Goal: Task Accomplishment & Management: Complete application form

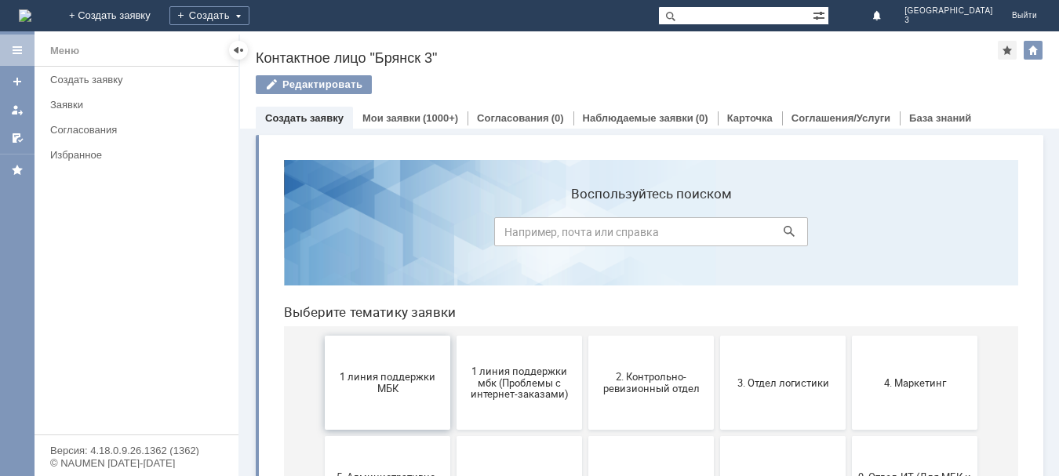
click at [392, 403] on button "1 линия поддержки МБК" at bounding box center [387, 383] width 125 height 94
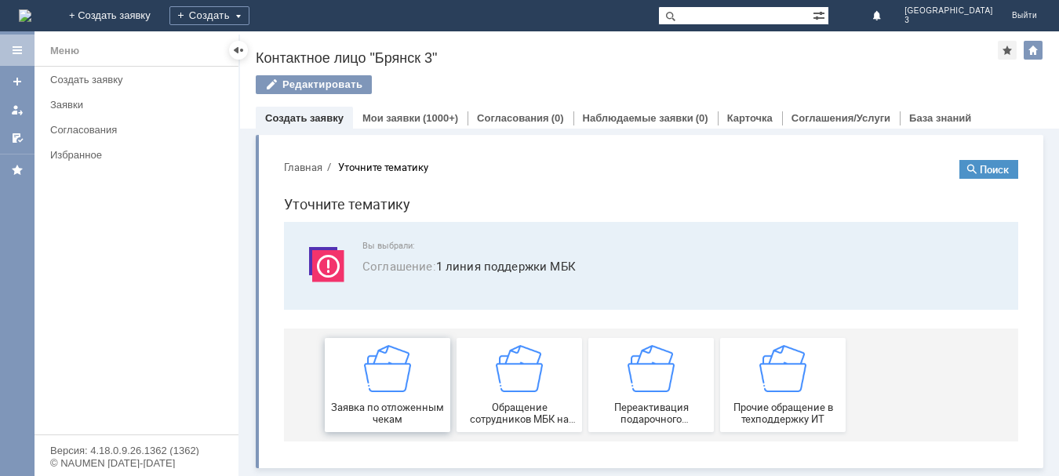
click at [405, 397] on div "Заявка по отложенным чекам" at bounding box center [387, 385] width 116 height 80
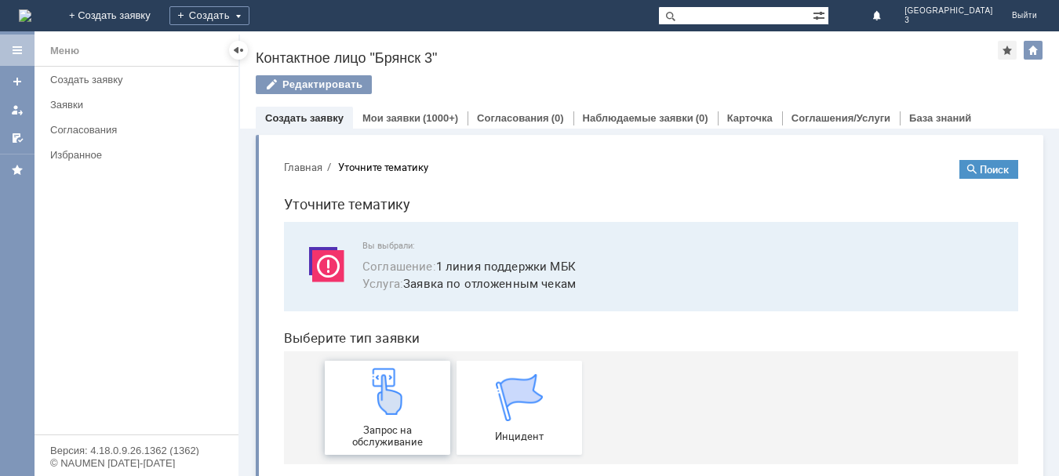
click at [395, 426] on span "Запрос на обслуживание" at bounding box center [387, 436] width 116 height 24
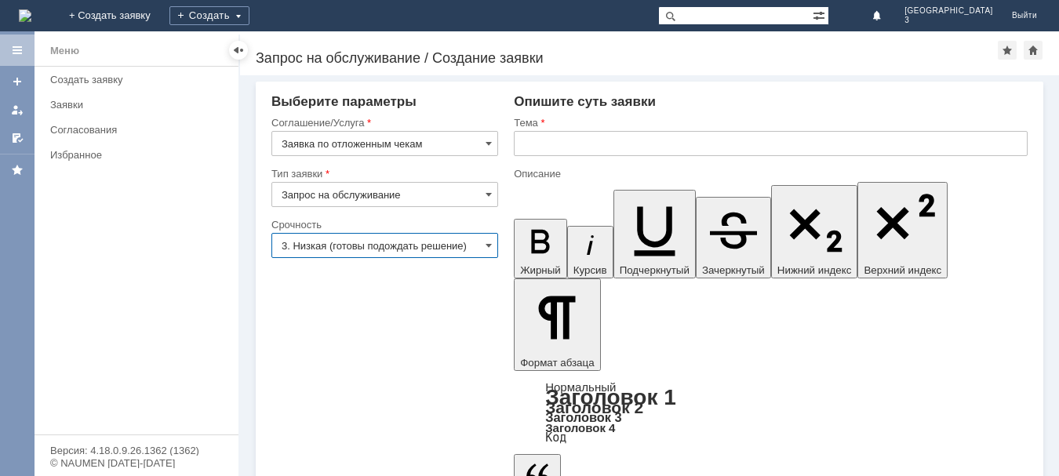
click at [482, 245] on input "3. Низкая (готовы подождать решение)" at bounding box center [384, 245] width 227 height 25
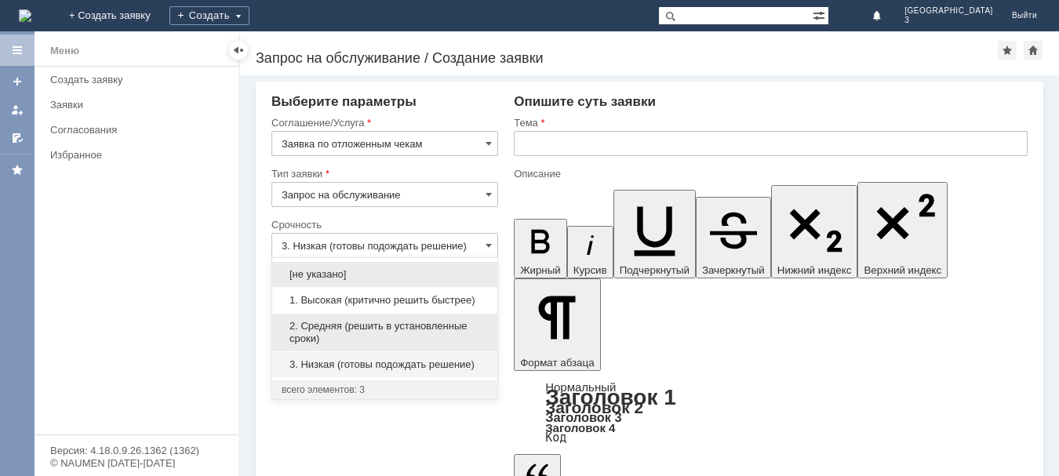
click at [419, 325] on span "2. Средняя (решить в установленные сроки)" at bounding box center [385, 332] width 206 height 25
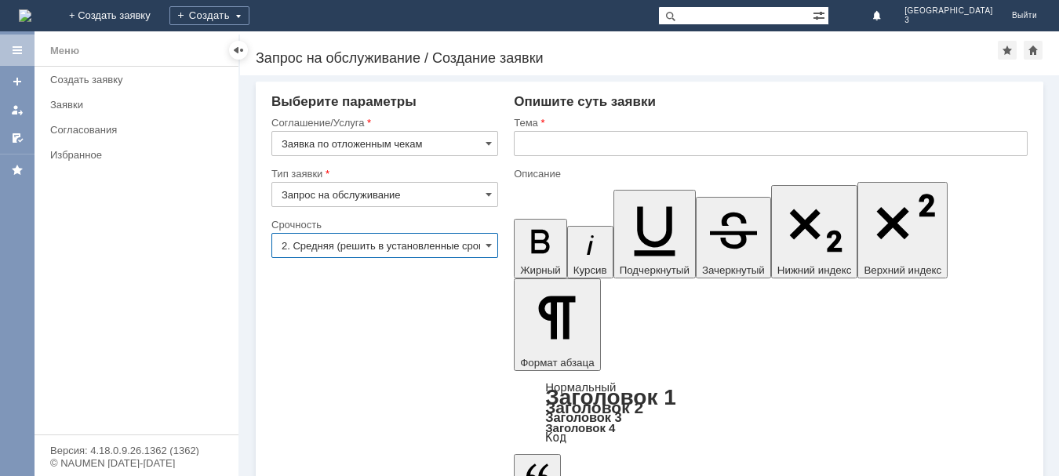
type input "2. Средняя (решить в установленные сроки)"
click at [549, 147] on input "text" at bounding box center [771, 143] width 514 height 25
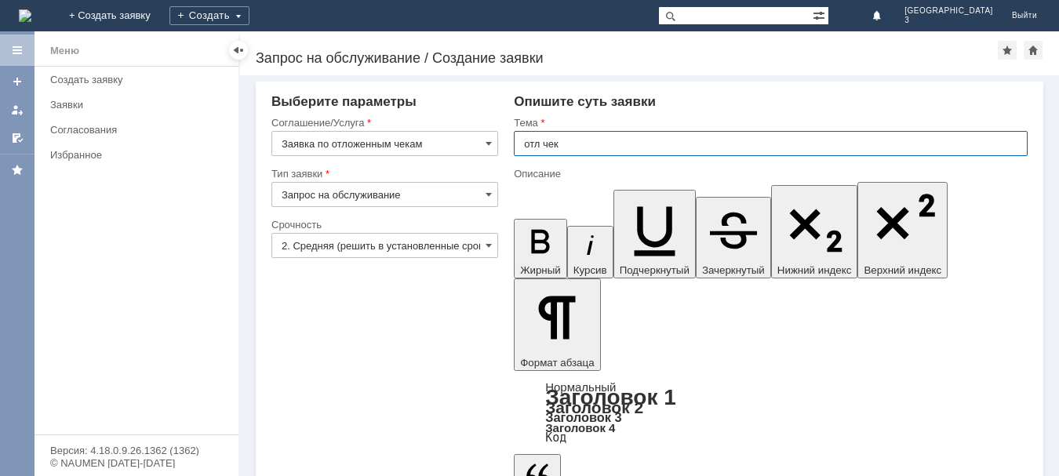
type input "отл чек"
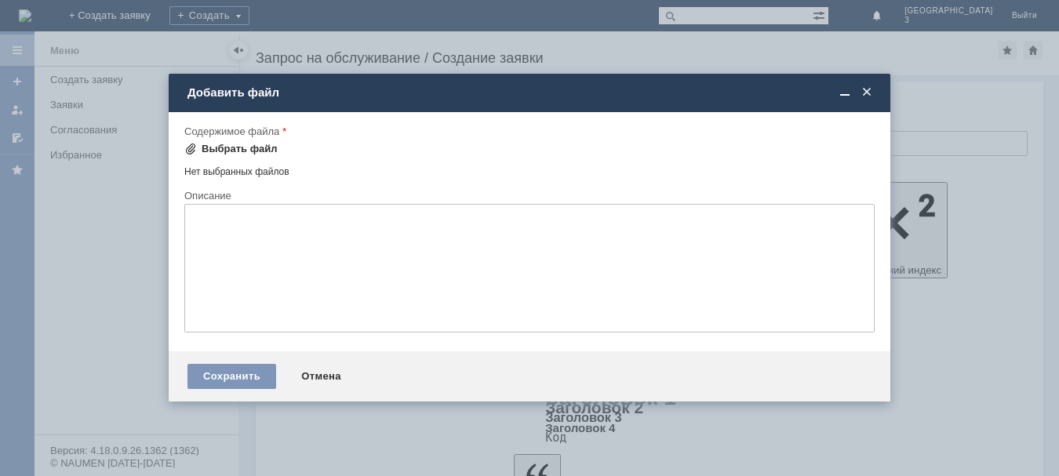
click at [189, 149] on span at bounding box center [190, 149] width 13 height 13
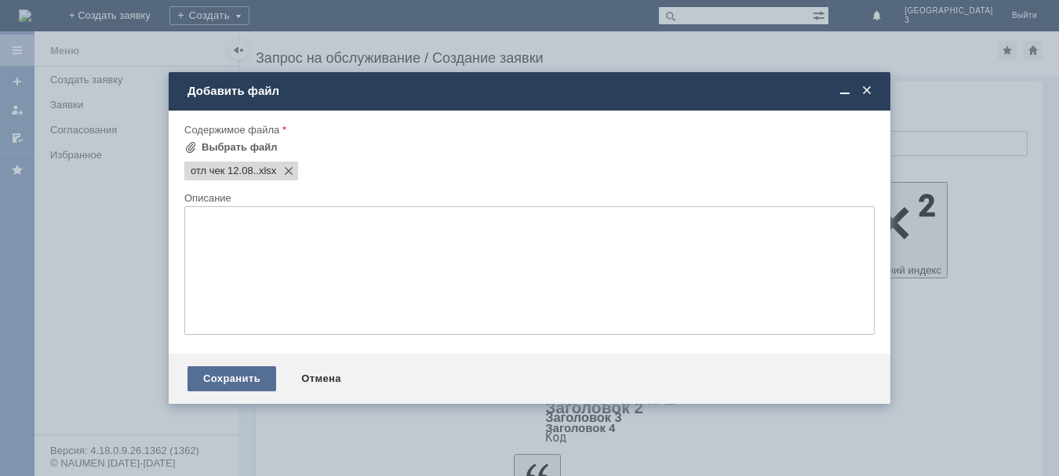
click at [236, 373] on div "Сохранить" at bounding box center [231, 378] width 89 height 25
